Goal: Task Accomplishment & Management: Use online tool/utility

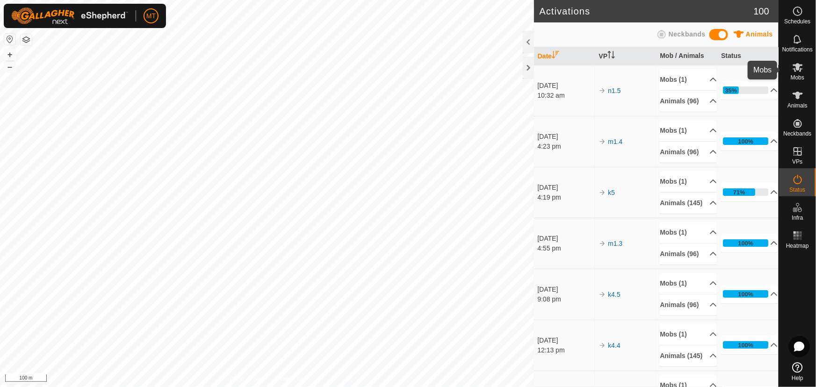
click at [800, 73] on es-mob-svg-icon at bounding box center [797, 67] width 17 height 15
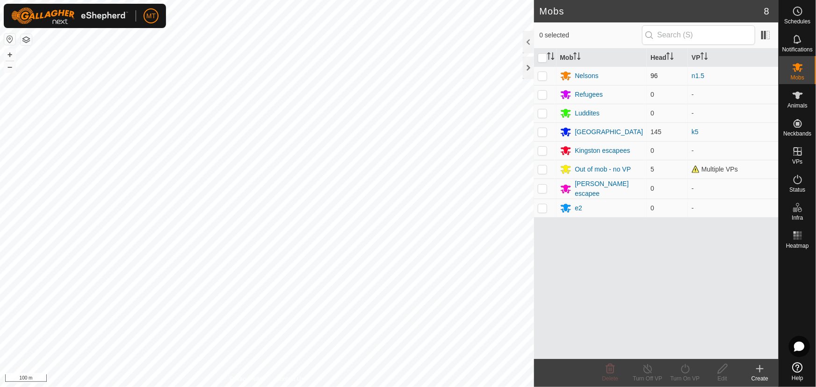
click at [543, 73] on p-checkbox at bounding box center [542, 75] width 9 height 7
checkbox input "true"
click at [684, 370] on icon at bounding box center [685, 368] width 12 height 11
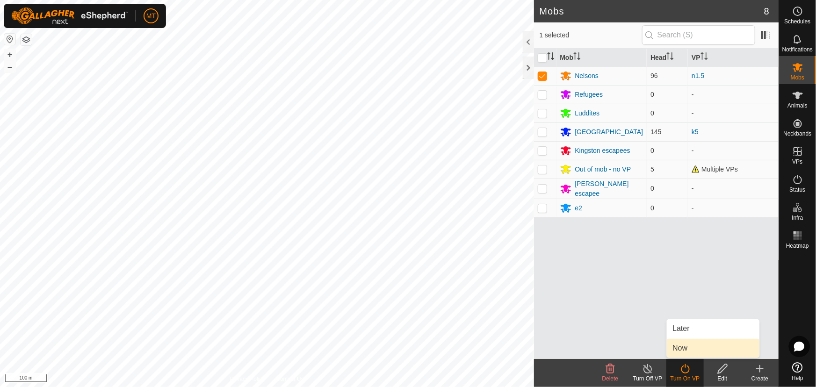
click at [684, 350] on link "Now" at bounding box center [713, 348] width 93 height 19
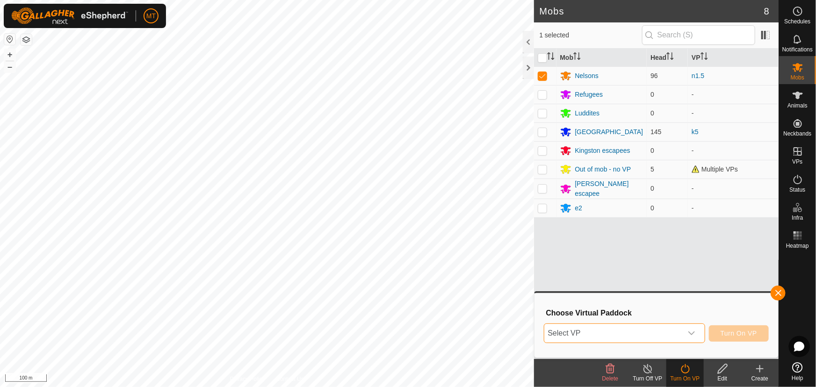
click at [619, 330] on span "Select VP" at bounding box center [613, 333] width 138 height 19
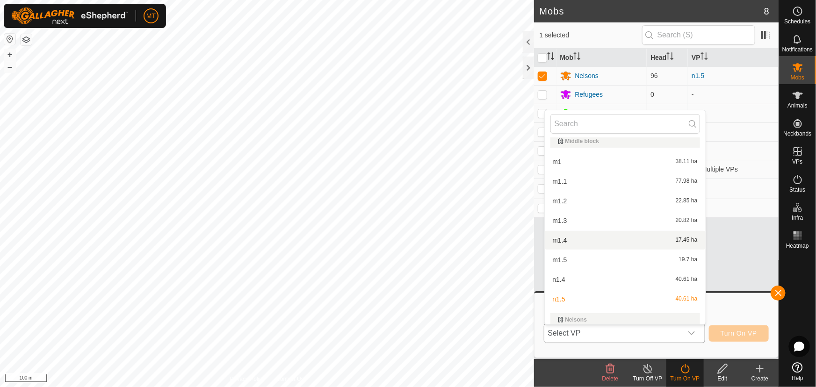
scroll to position [477, 0]
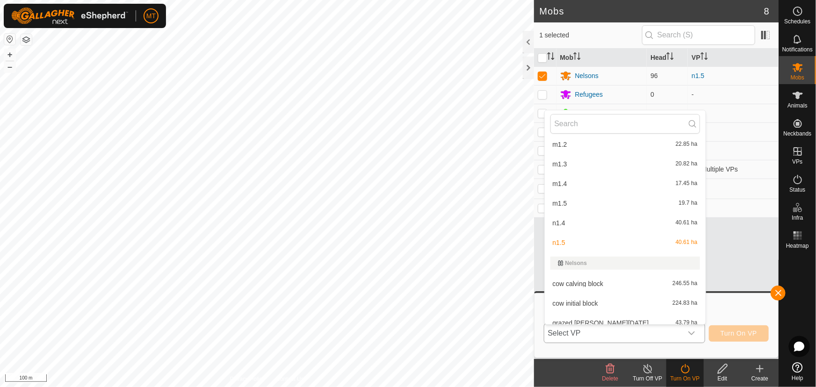
click at [567, 196] on li "m1.5 19.7 ha" at bounding box center [625, 203] width 161 height 19
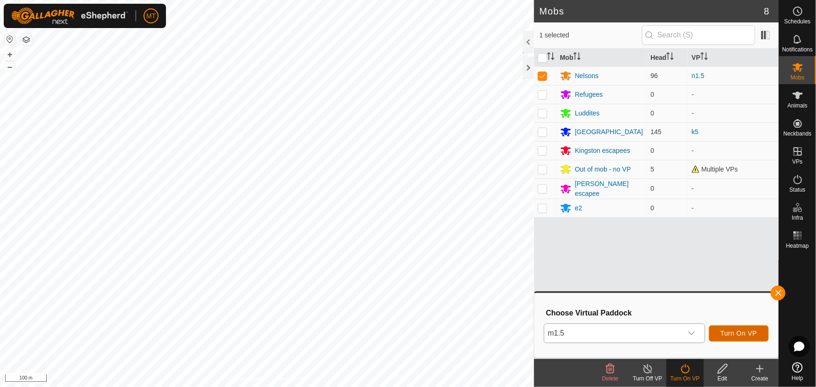
click at [737, 332] on span "Turn On VP" at bounding box center [738, 333] width 36 height 7
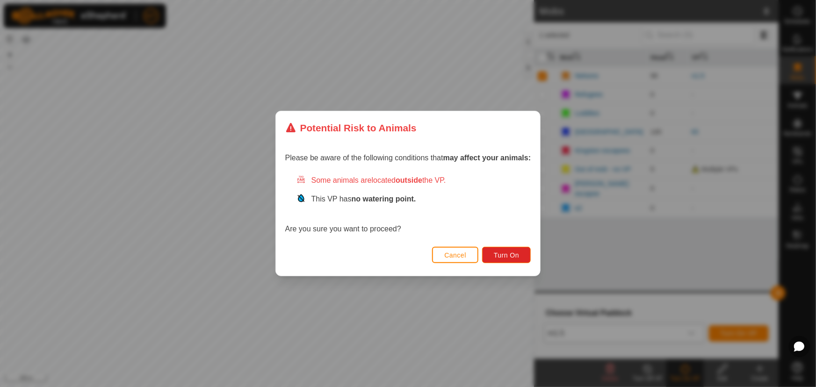
click at [499, 244] on div "Cancel Turn On" at bounding box center [408, 260] width 265 height 32
click at [503, 254] on span "Turn On" at bounding box center [506, 255] width 25 height 7
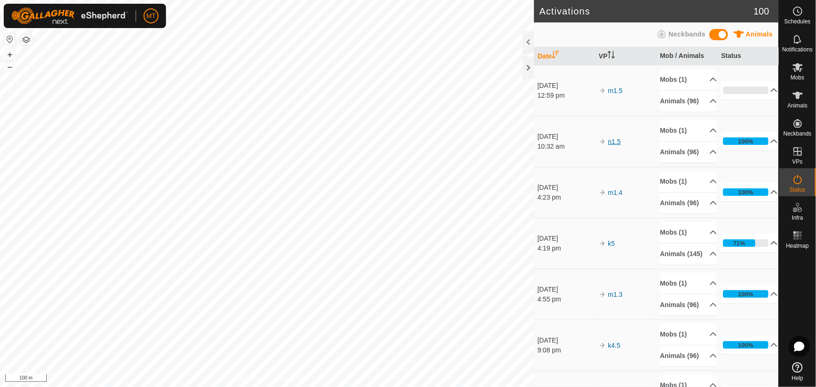
click at [613, 145] on link "n1.5" at bounding box center [614, 141] width 13 height 7
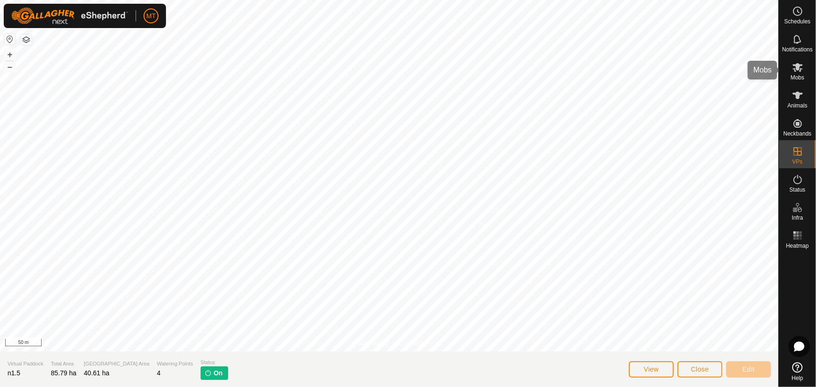
click at [794, 63] on icon at bounding box center [797, 67] width 11 height 11
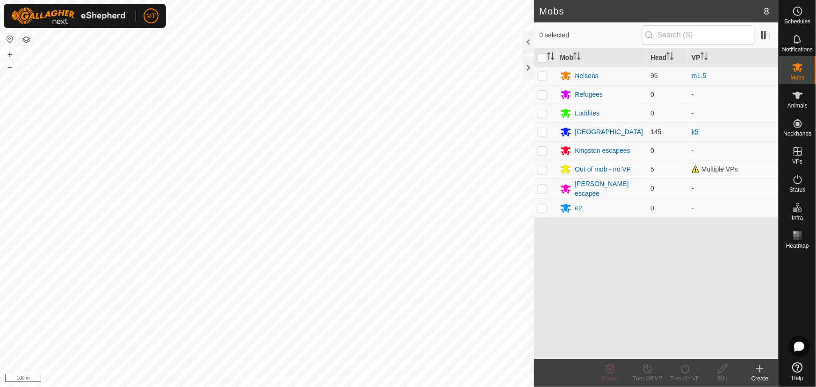
click at [695, 135] on link "k5" at bounding box center [694, 131] width 7 height 7
